Goal: Find specific page/section: Find specific page/section

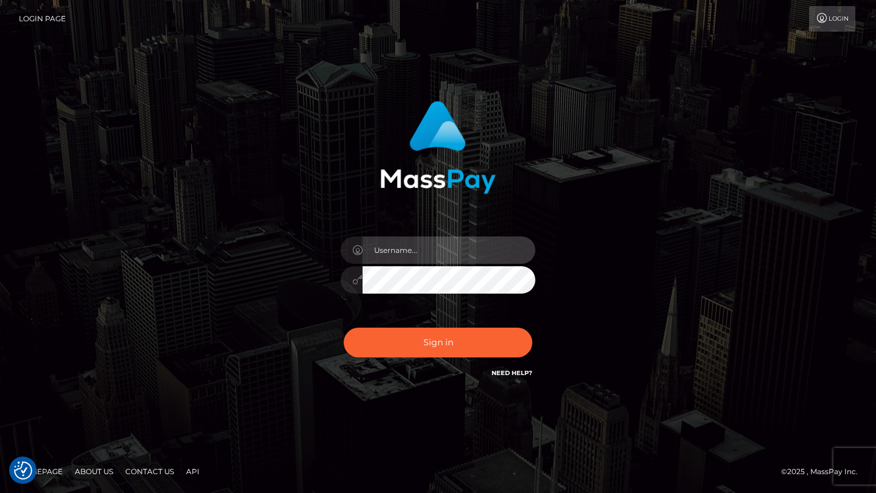
click at [472, 249] on input "text" at bounding box center [449, 250] width 173 height 27
type input "tyler.gig"
click at [431, 367] on div "Sign in Need Help?" at bounding box center [438, 348] width 213 height 54
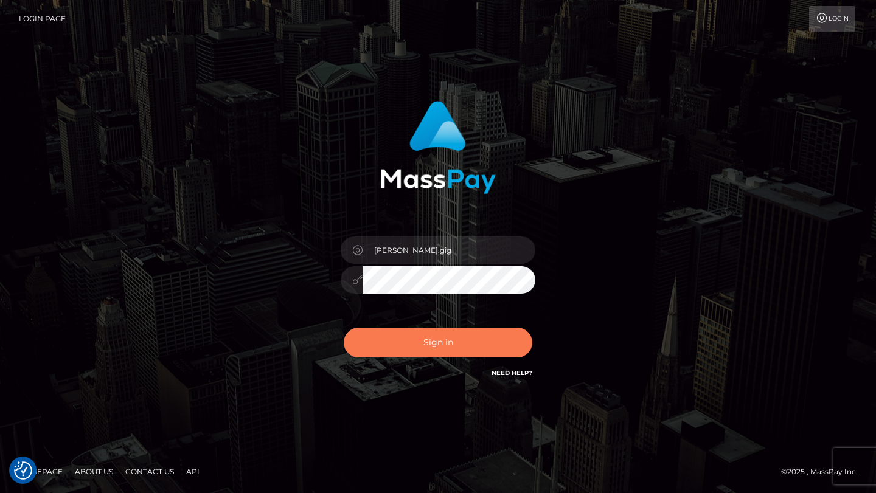
click at [431, 346] on button "Sign in" at bounding box center [438, 343] width 189 height 30
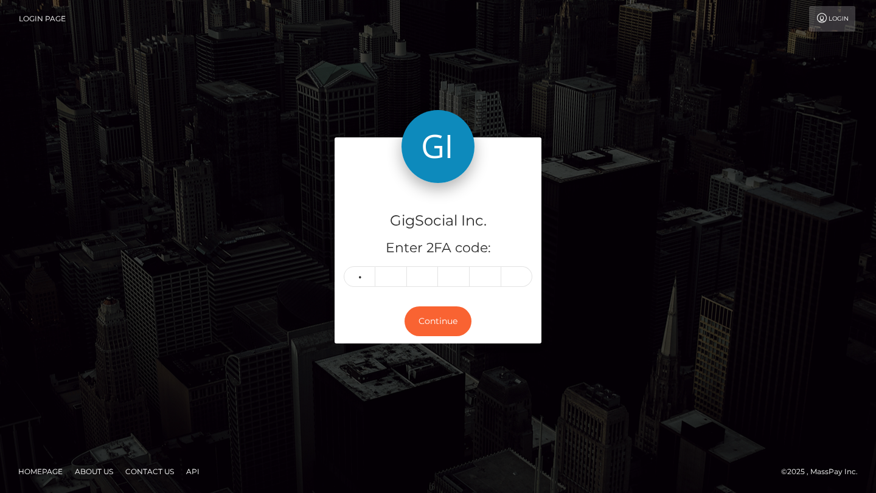
type input "2"
type input "4"
type input "6"
type input "2"
type input "0"
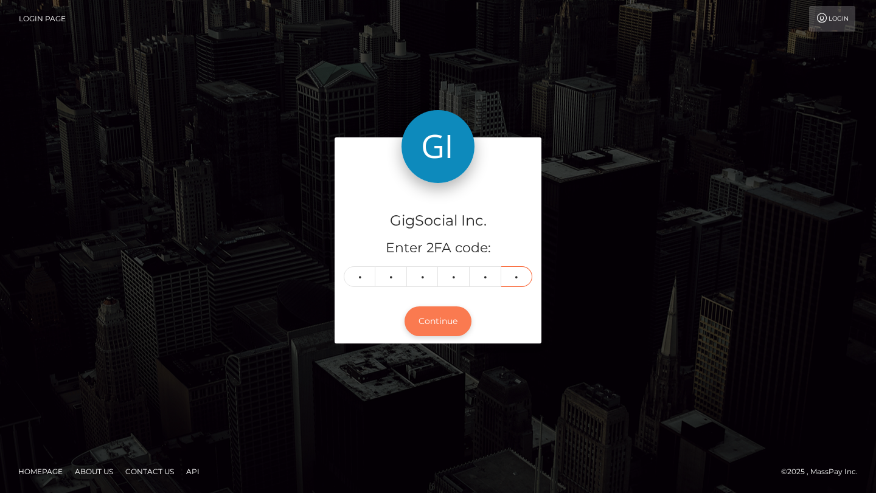
type input "9"
click at [442, 319] on button "Continue" at bounding box center [438, 322] width 67 height 30
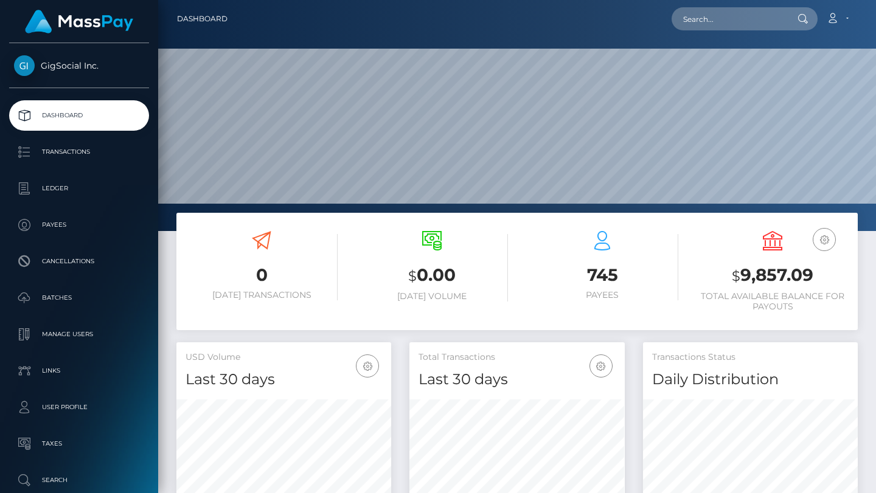
scroll to position [215, 215]
click at [732, 19] on input "text" at bounding box center [729, 18] width 114 height 23
paste input "[EMAIL_ADDRESS][DOMAIN_NAME]"
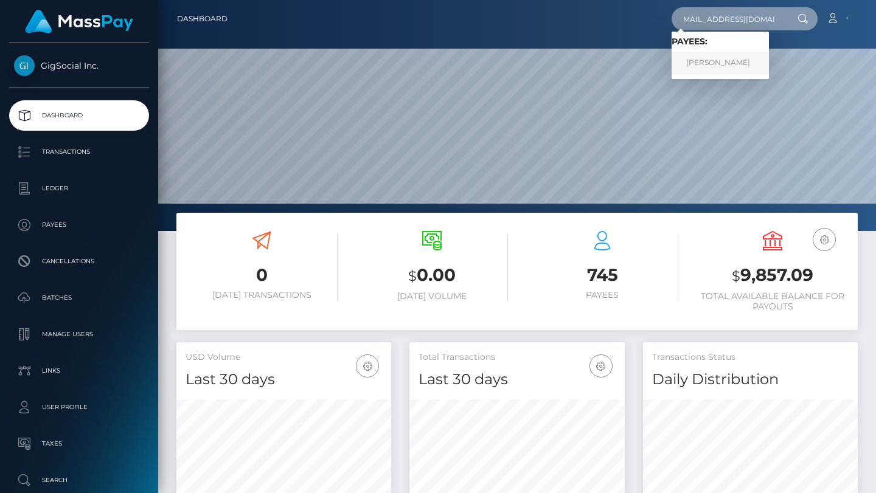
type input "[EMAIL_ADDRESS][DOMAIN_NAME]"
click at [725, 60] on link "Nicole Edmond" at bounding box center [720, 63] width 97 height 23
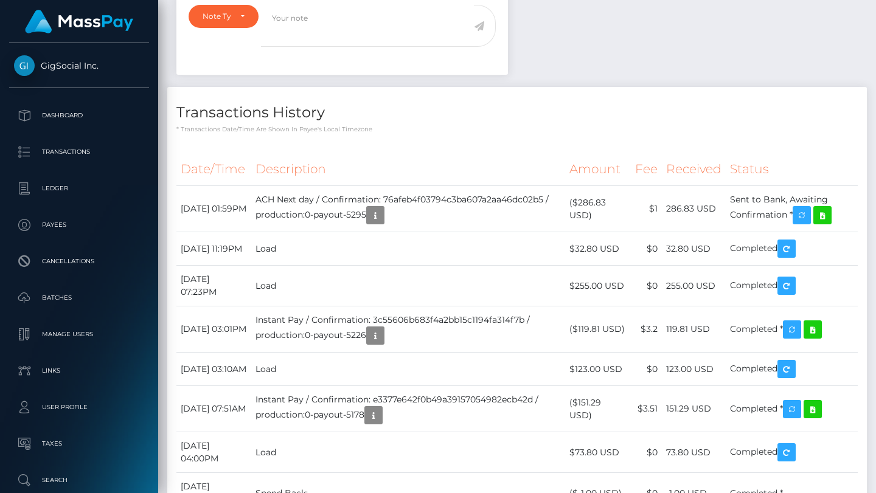
scroll to position [146, 215]
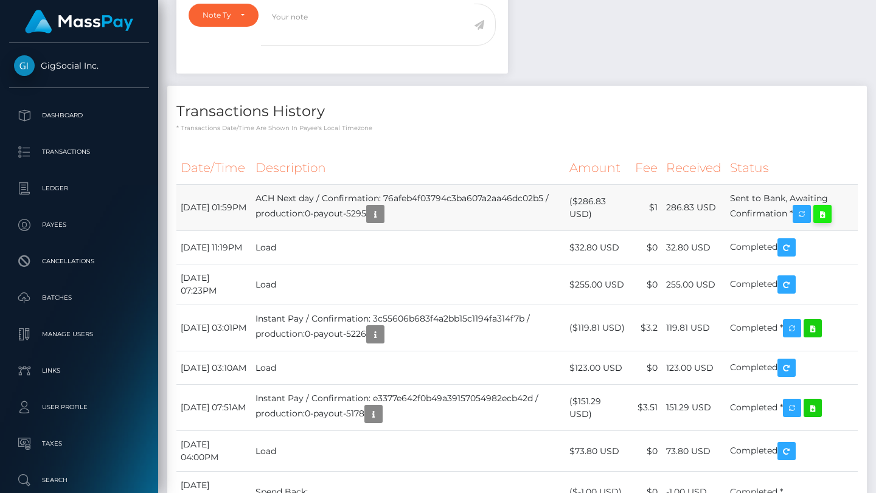
click at [830, 213] on icon at bounding box center [822, 214] width 15 height 15
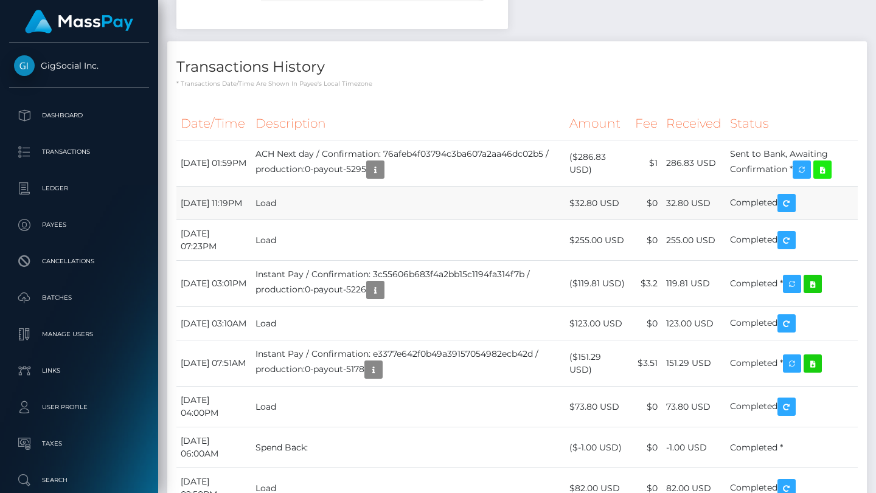
scroll to position [670, 0]
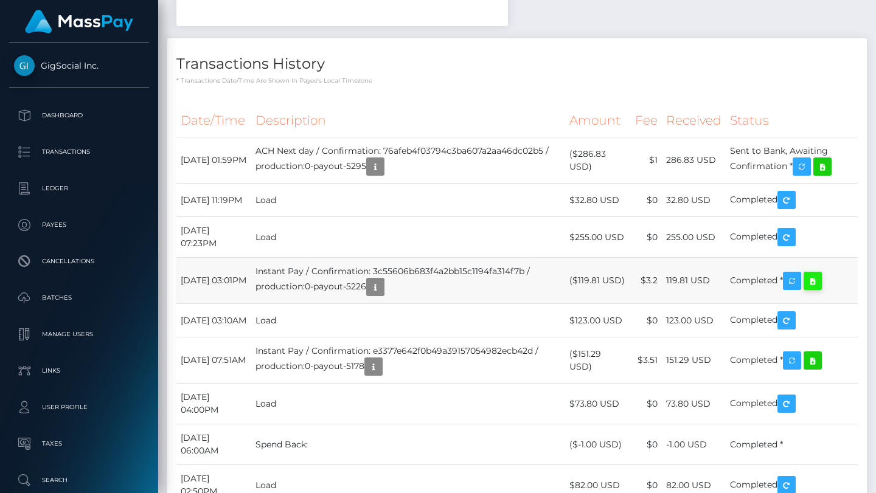
click at [820, 288] on icon at bounding box center [812, 281] width 15 height 15
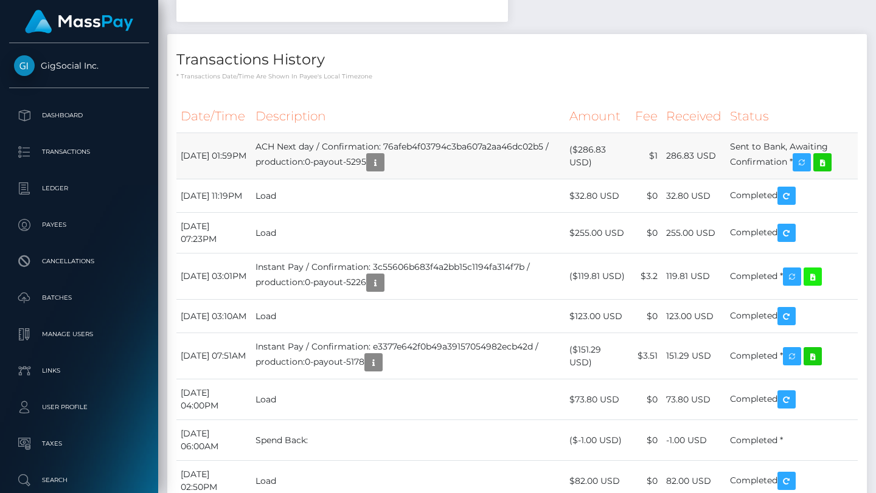
scroll to position [674, 0]
